Goal: Information Seeking & Learning: Compare options

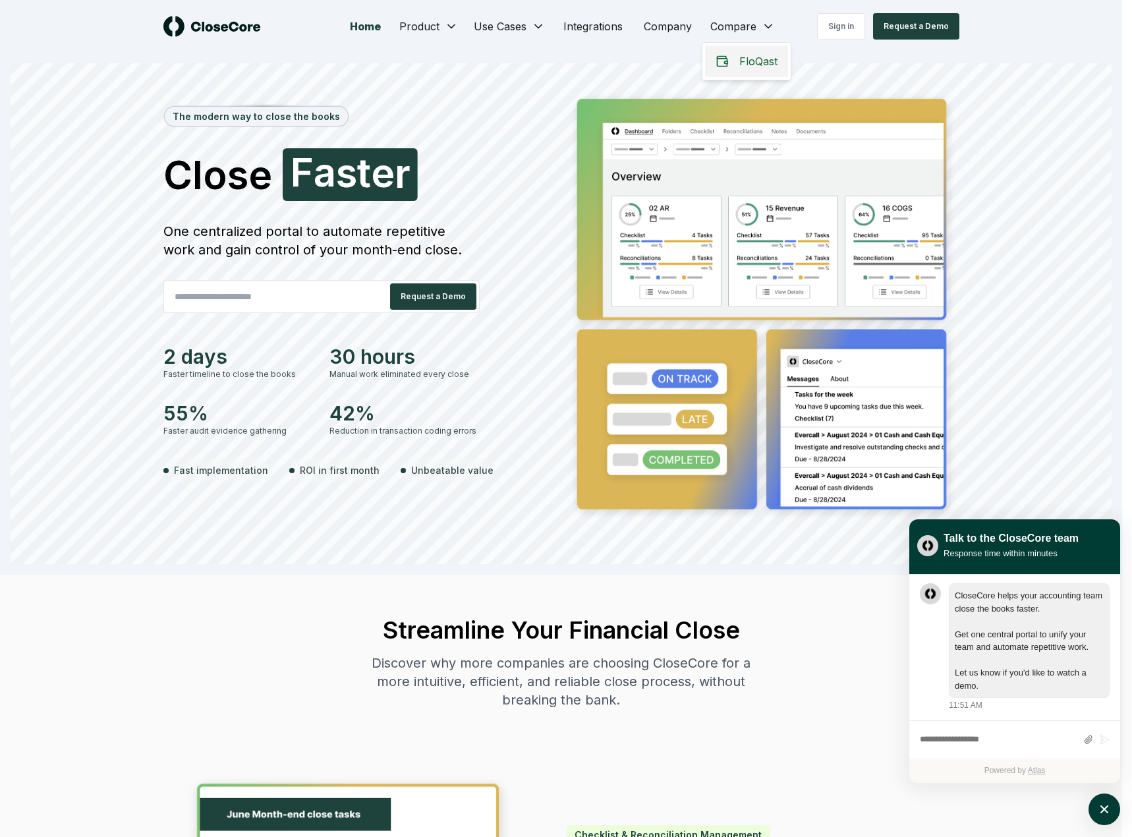
click at [760, 61] on span "FloQast" at bounding box center [758, 61] width 38 height 16
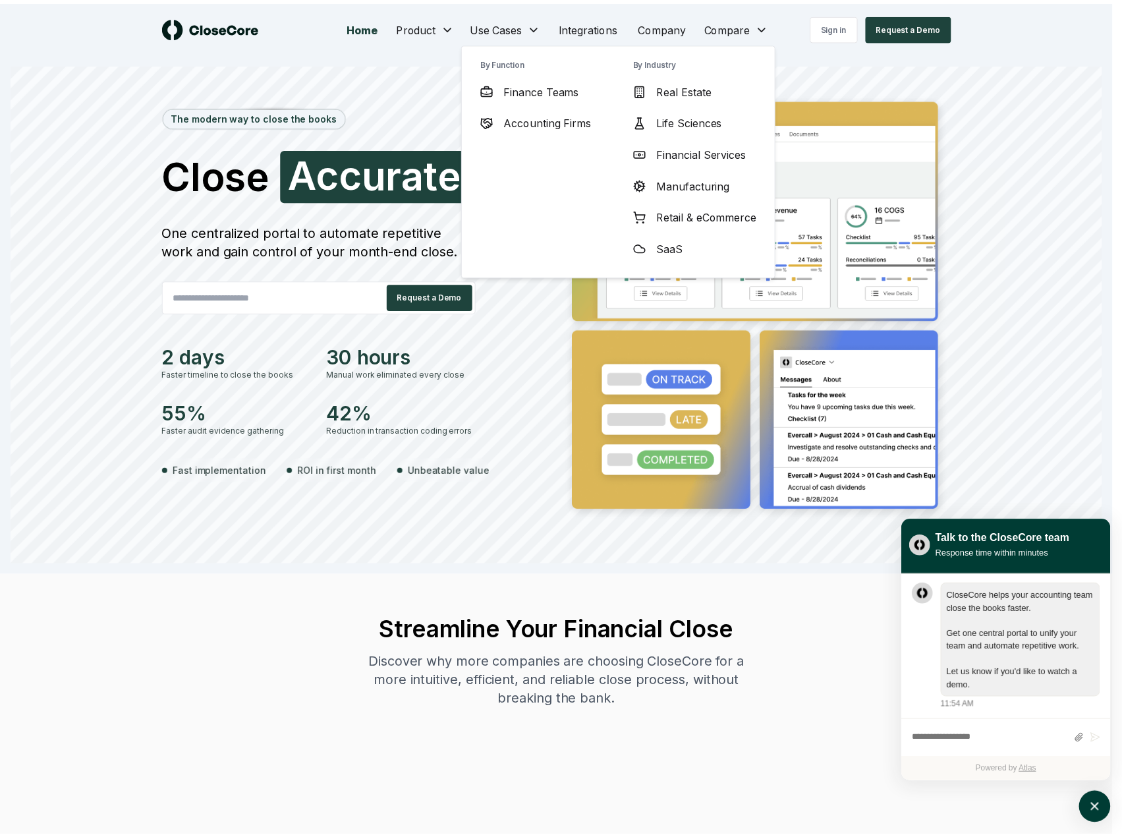
scroll to position [1, 0]
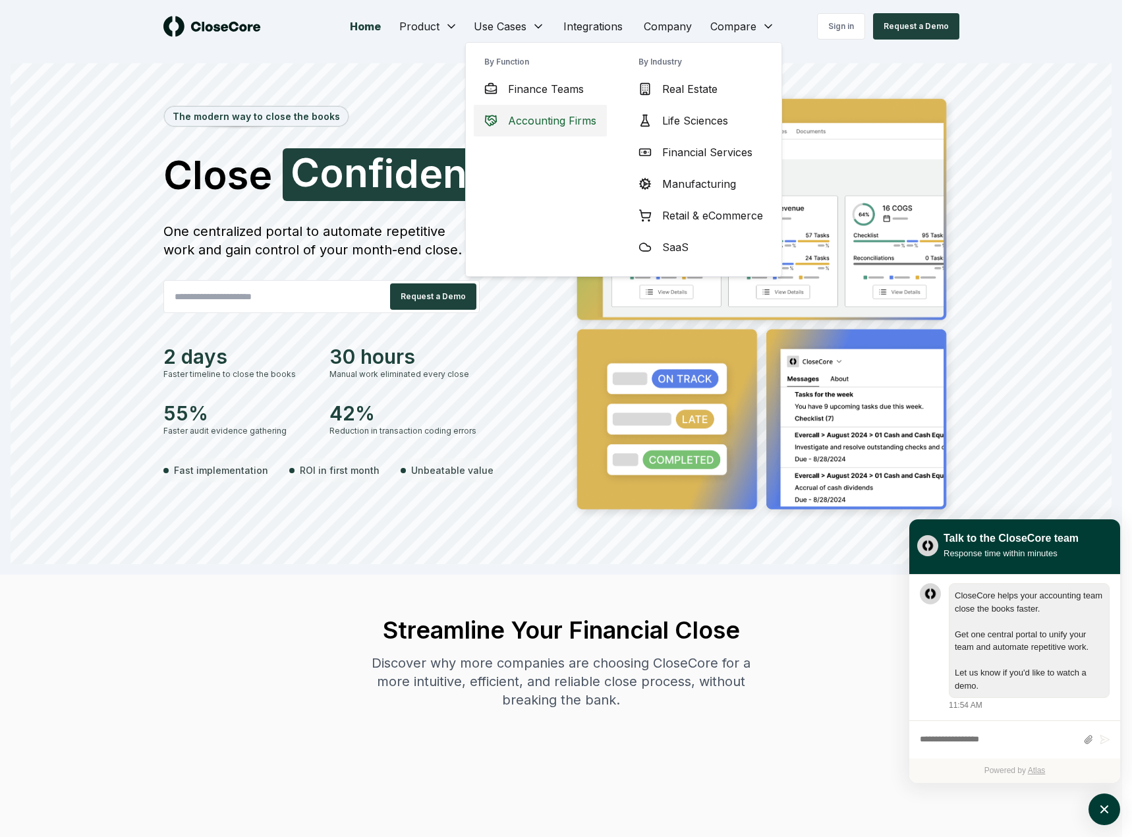
click at [532, 124] on span "Accounting Firms" at bounding box center [552, 121] width 88 height 16
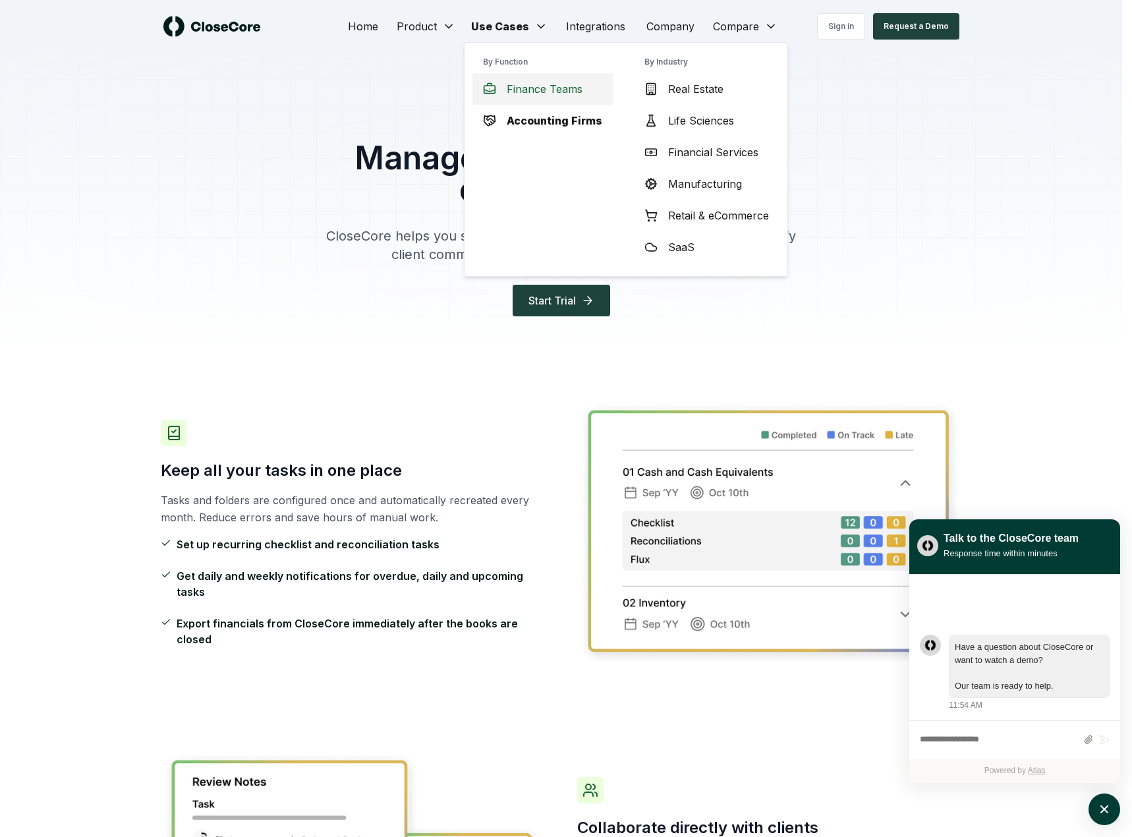
click at [516, 93] on span "Finance Teams" at bounding box center [545, 89] width 76 height 16
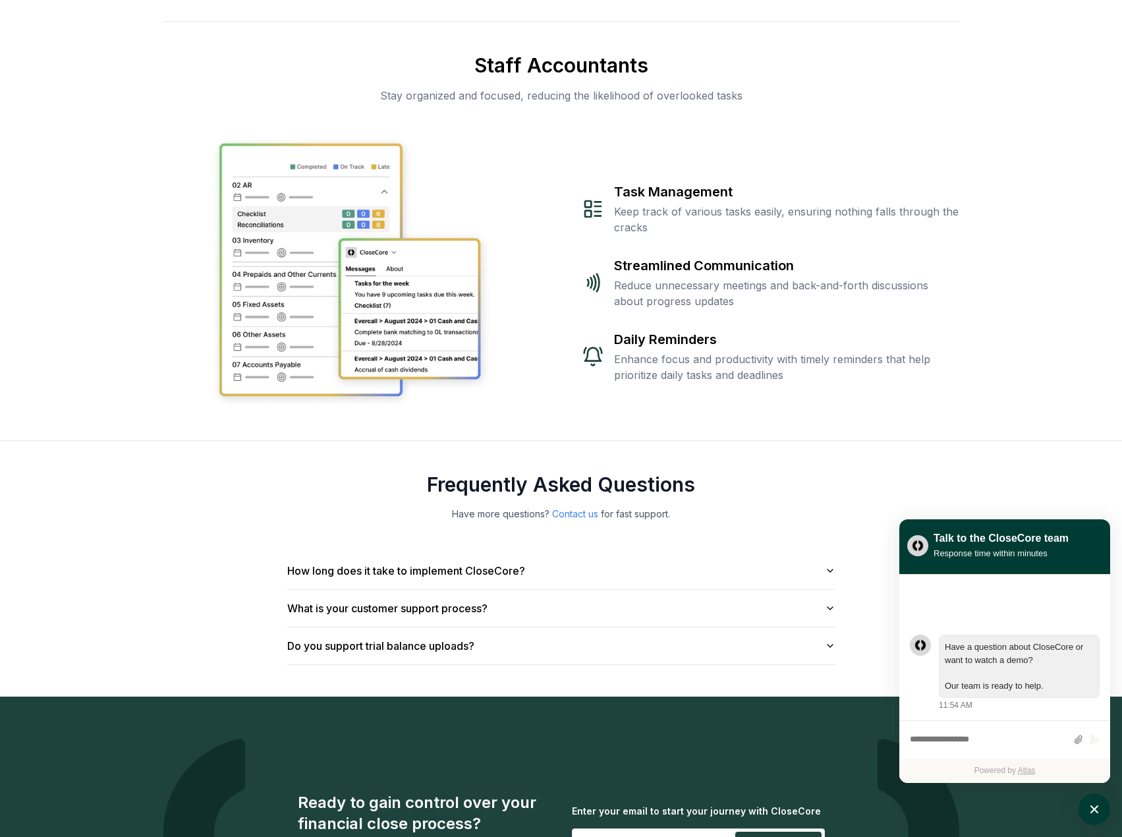
scroll to position [2168, 0]
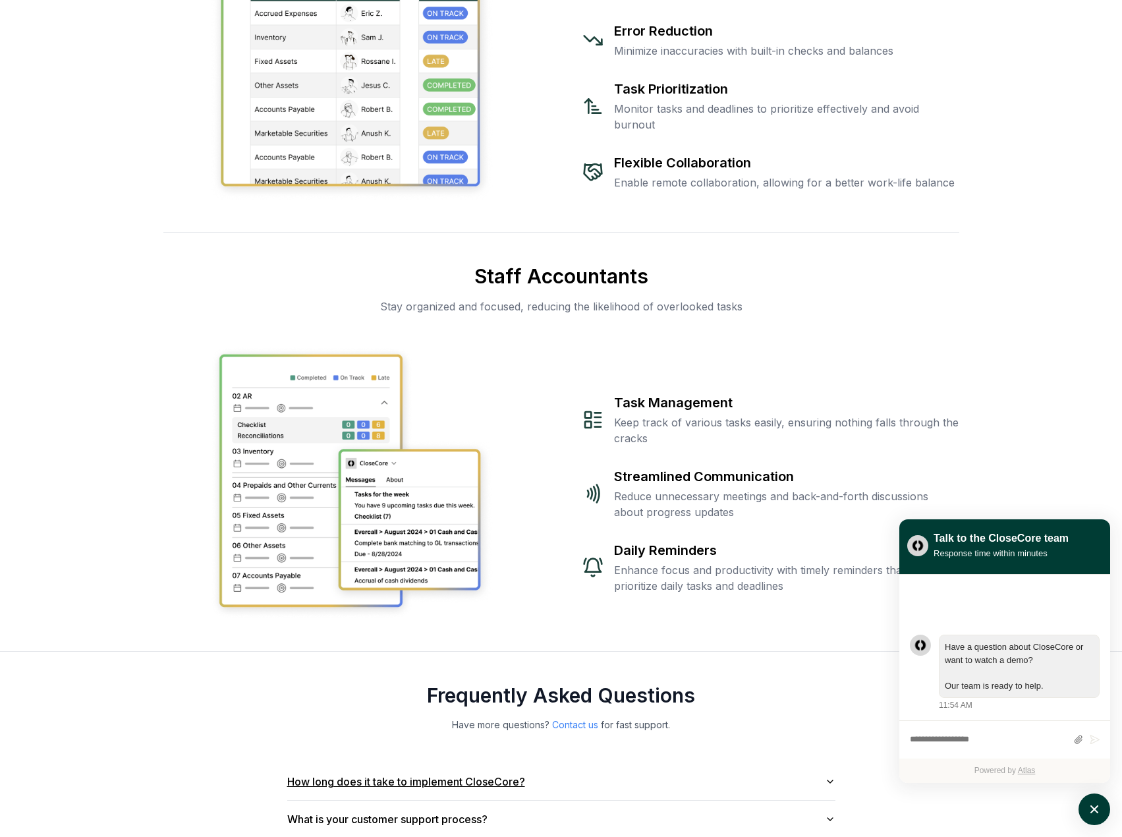
click at [434, 763] on button "How long does it take to implement CloseCore?" at bounding box center [561, 781] width 548 height 37
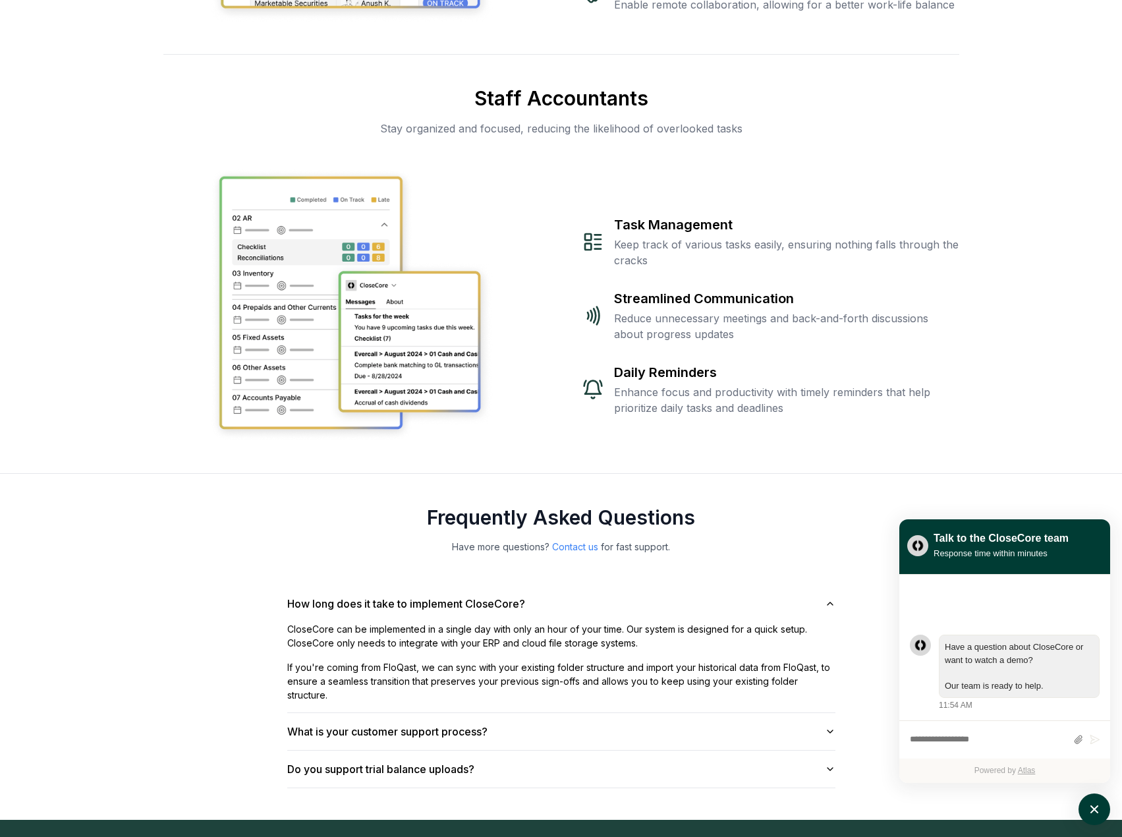
scroll to position [2366, 0]
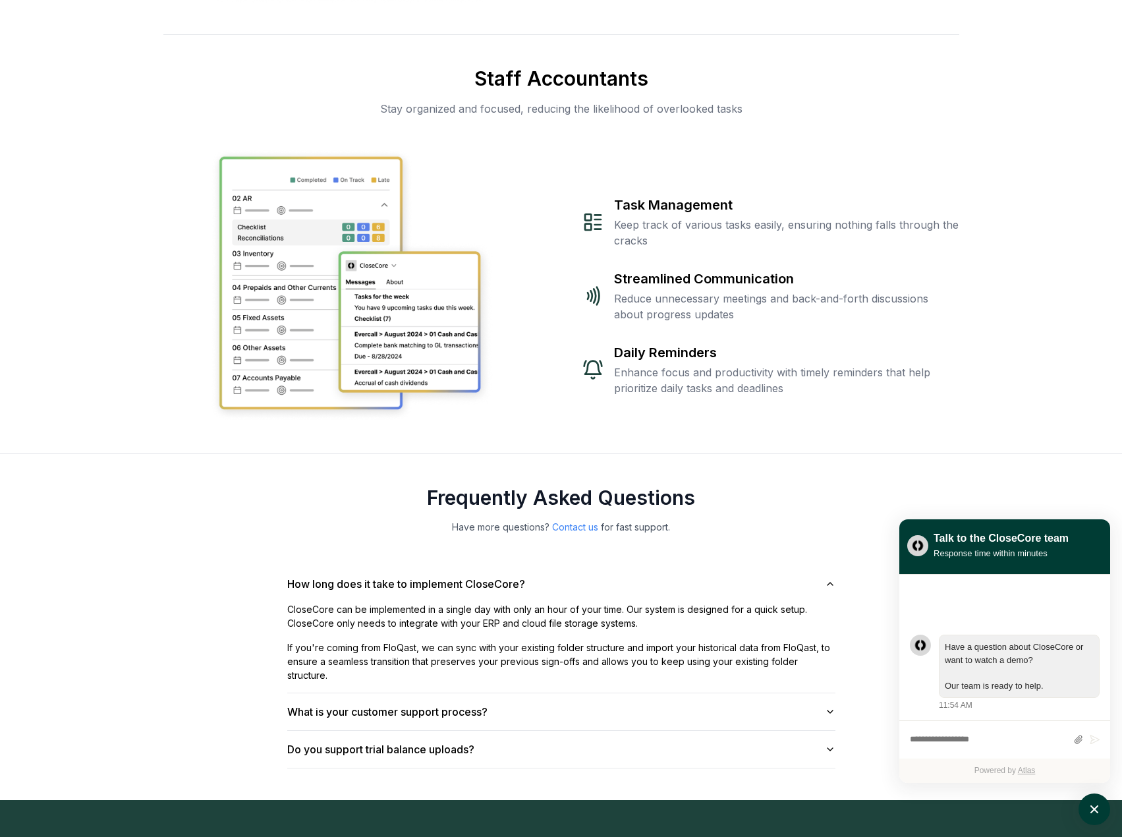
click at [974, 740] on textarea "atlas-composer" at bounding box center [988, 739] width 157 height 17
type textarea "**********"
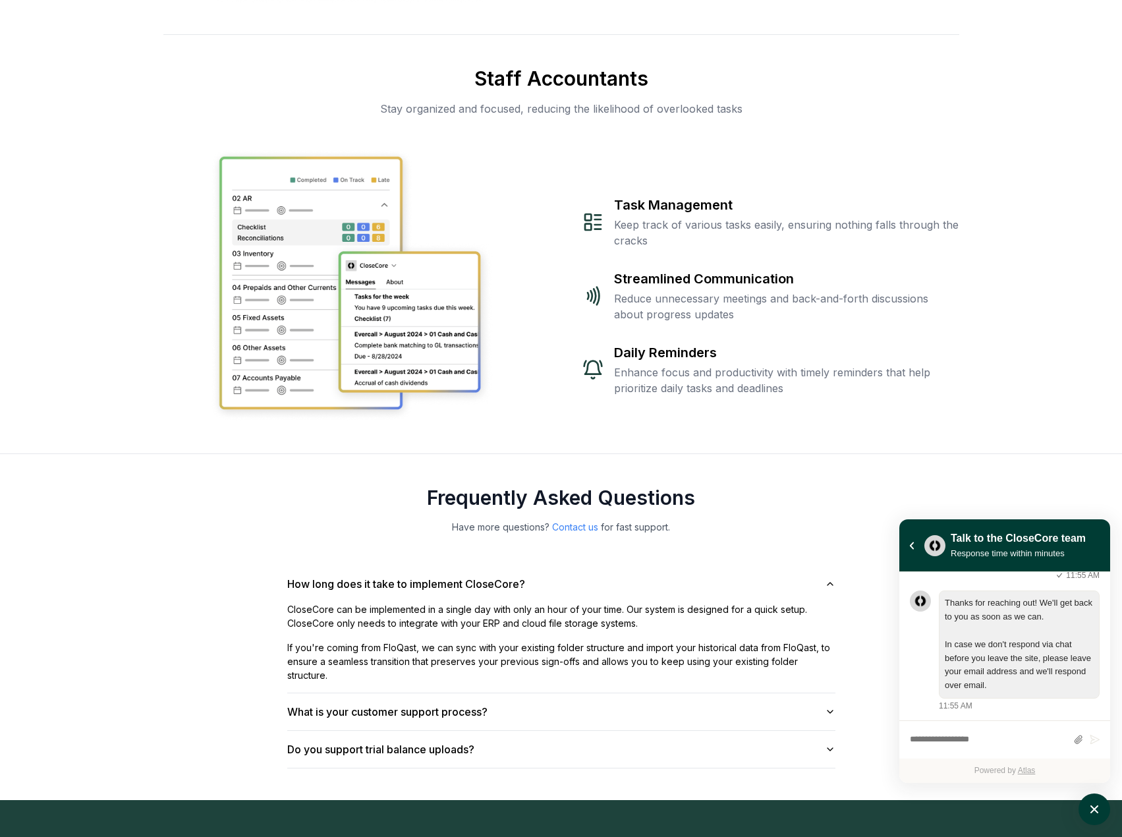
scroll to position [124, 0]
